Goal: Task Accomplishment & Management: Manage account settings

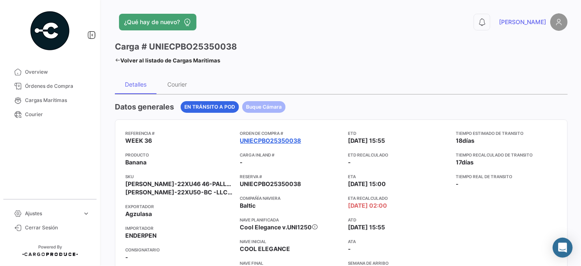
click at [261, 140] on link "UNIECPBO25350038" at bounding box center [270, 140] width 61 height 8
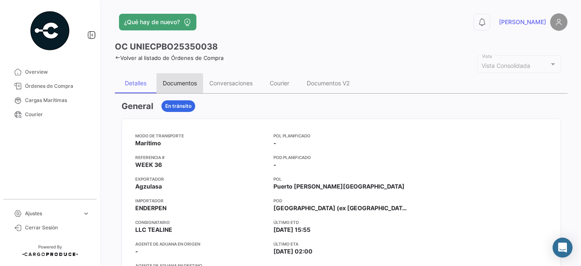
click at [194, 81] on div "Documentos" at bounding box center [180, 82] width 34 height 7
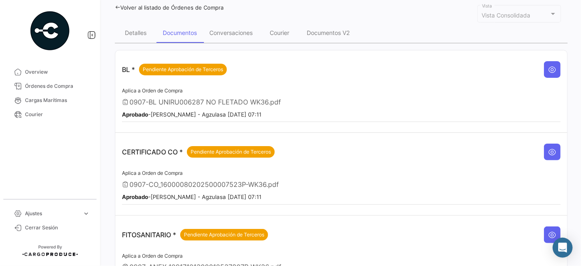
scroll to position [64, 0]
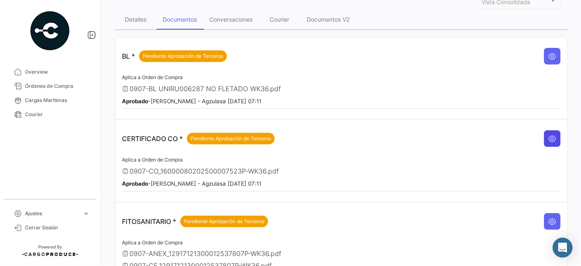
click at [548, 134] on icon at bounding box center [552, 138] width 8 height 8
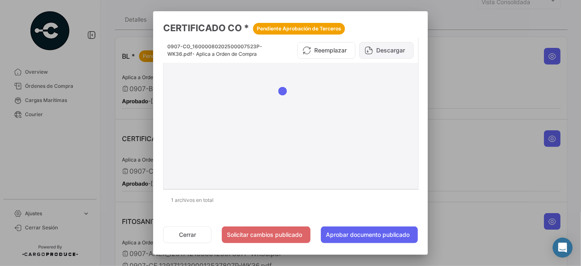
click at [393, 51] on button "Descargar" at bounding box center [386, 50] width 55 height 17
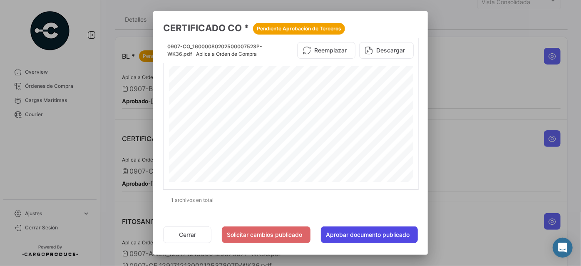
click at [344, 239] on button "Aprobar documento publicado" at bounding box center [369, 234] width 97 height 17
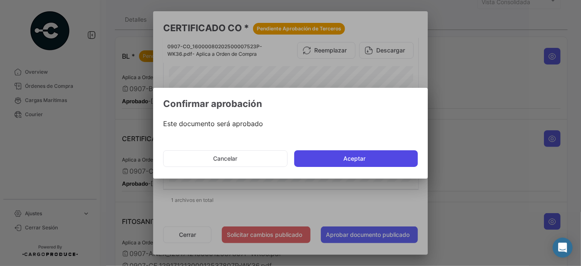
click at [345, 159] on button "Aceptar" at bounding box center [356, 158] width 124 height 17
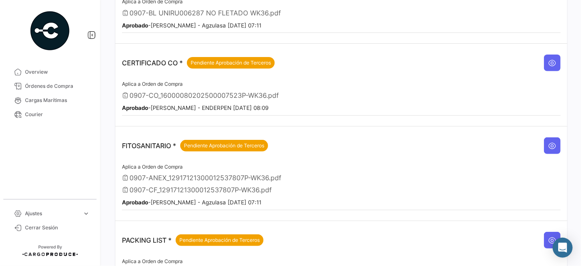
scroll to position [215, 0]
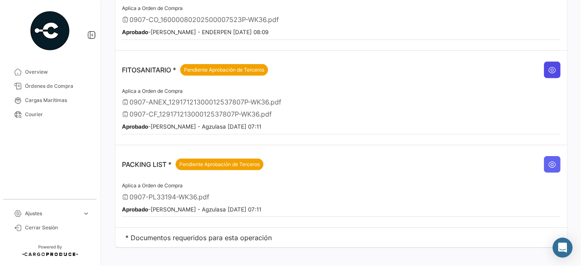
click at [549, 66] on icon at bounding box center [552, 70] width 8 height 8
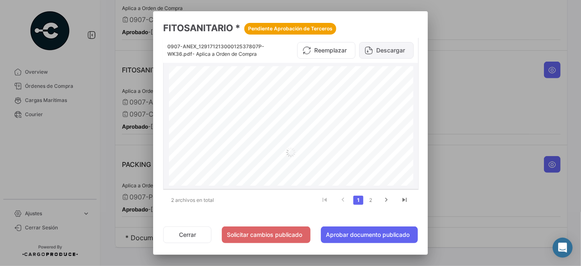
click at [389, 51] on button "Descargar" at bounding box center [386, 50] width 55 height 17
click at [368, 199] on link "2" at bounding box center [371, 200] width 10 height 9
click at [382, 50] on button "Descargar" at bounding box center [386, 50] width 55 height 17
click at [359, 200] on link "1" at bounding box center [358, 200] width 10 height 9
click at [364, 233] on button "Aprobar documento publicado" at bounding box center [369, 234] width 97 height 17
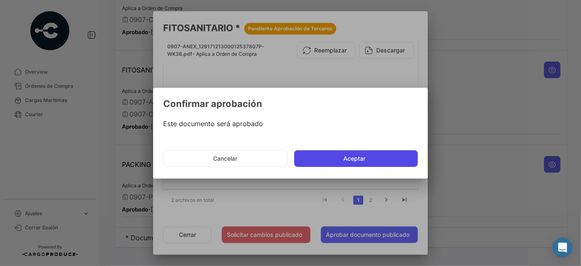
click at [359, 154] on button "Aceptar" at bounding box center [356, 158] width 124 height 17
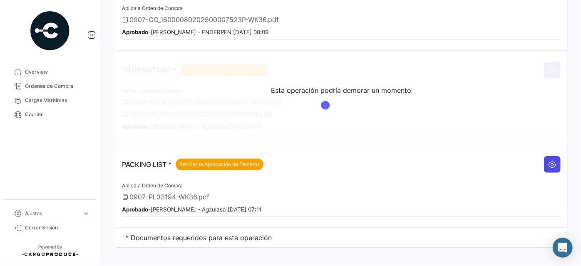
click at [548, 160] on icon at bounding box center [552, 164] width 8 height 8
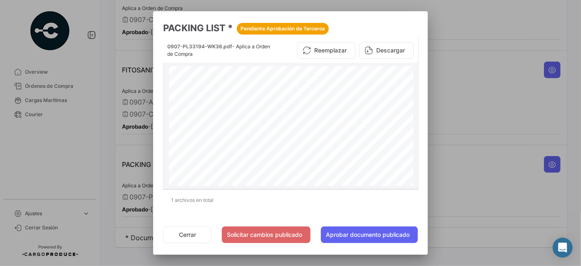
scroll to position [2, 0]
click at [398, 52] on button "Descargar" at bounding box center [386, 50] width 55 height 17
click at [362, 236] on button "Aprobar documento publicado" at bounding box center [369, 234] width 97 height 17
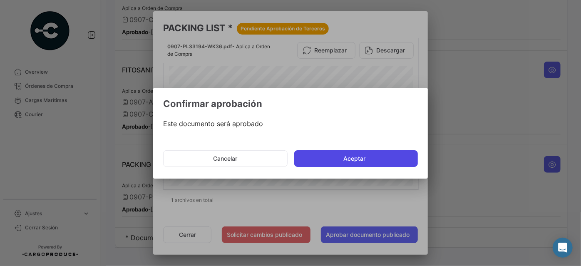
click at [358, 159] on button "Aceptar" at bounding box center [356, 158] width 124 height 17
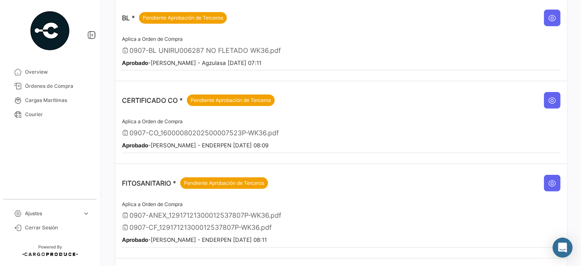
scroll to position [102, 0]
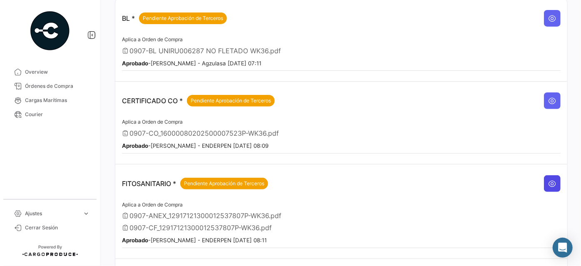
click at [544, 175] on button at bounding box center [552, 183] width 17 height 17
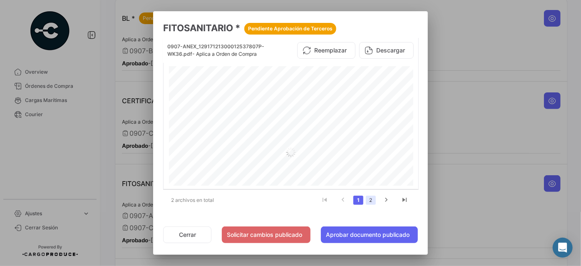
click at [373, 201] on link "2" at bounding box center [371, 200] width 10 height 9
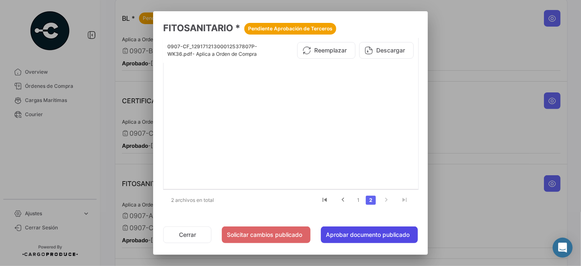
click at [374, 229] on button "Aprobar documento publicado" at bounding box center [369, 234] width 97 height 17
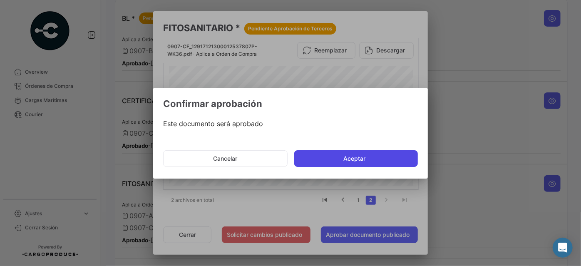
click at [374, 150] on button "Aceptar" at bounding box center [356, 158] width 124 height 17
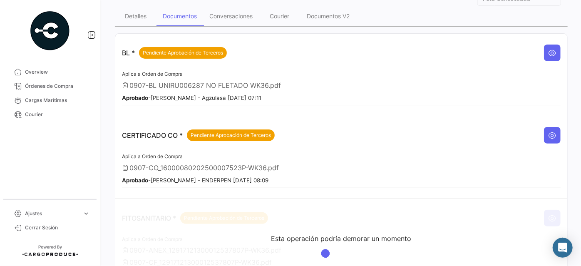
scroll to position [0, 0]
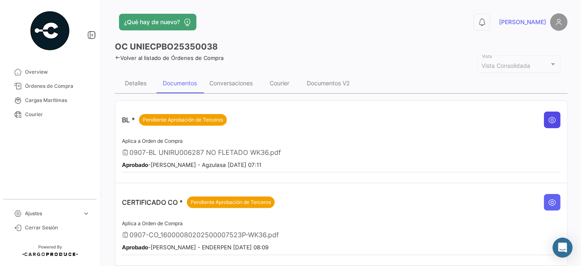
click at [552, 114] on button at bounding box center [552, 120] width 17 height 17
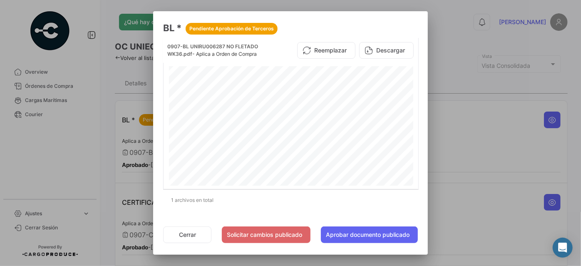
scroll to position [227, 0]
click at [370, 232] on button "Aprobar documento publicado" at bounding box center [369, 234] width 97 height 17
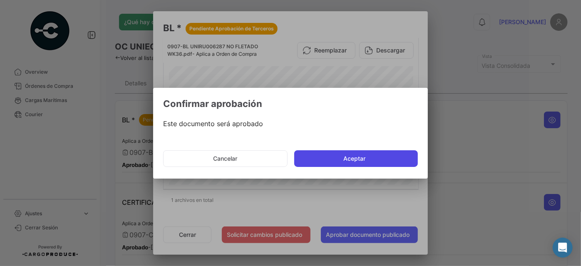
click at [355, 164] on button "Aceptar" at bounding box center [356, 158] width 124 height 17
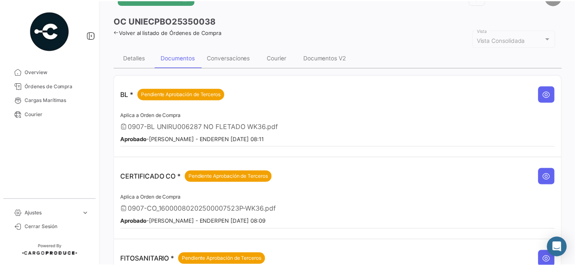
scroll to position [0, 0]
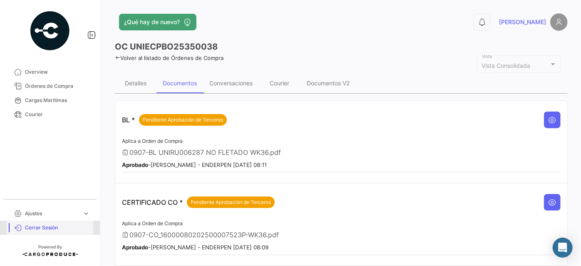
click at [41, 225] on span "Cerrar Sesión" at bounding box center [57, 227] width 65 height 7
